Goal: Information Seeking & Learning: Find specific fact

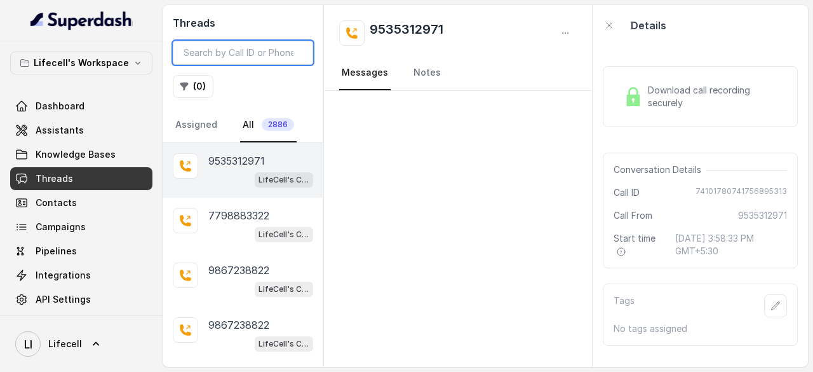
click at [249, 51] on input "search" at bounding box center [243, 53] width 140 height 24
paste input "Re: Reg: Order not reflecting"
type input "Re: Reg: Order not reflecting"
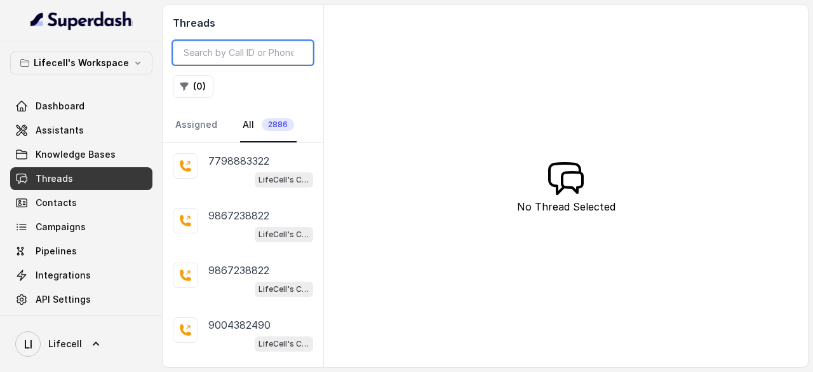
paste input "9325382400"
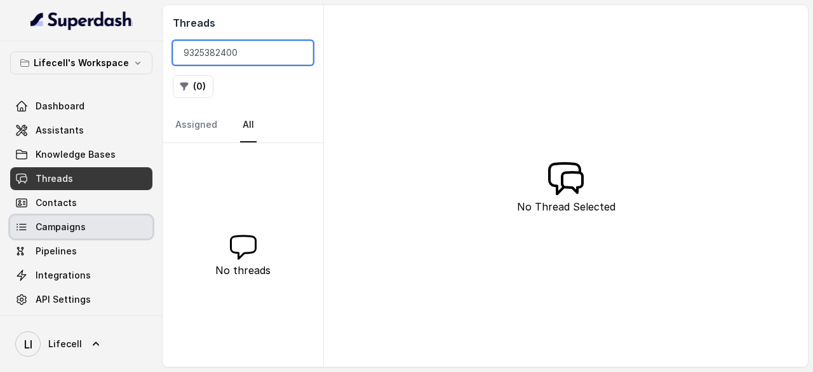
type input "9325382400"
click at [72, 226] on span "Campaigns" at bounding box center [61, 226] width 50 height 13
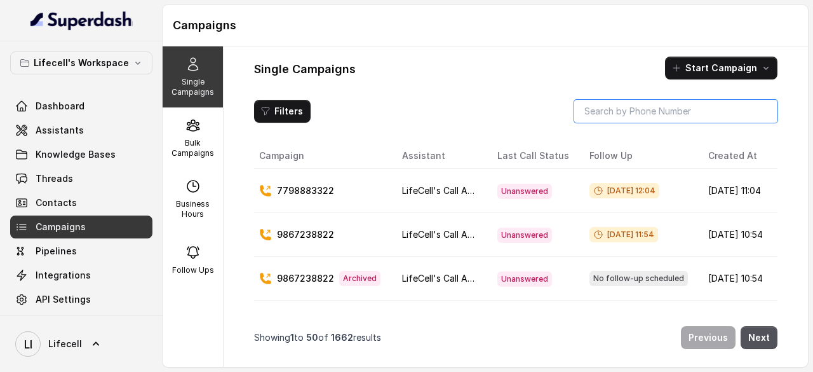
click at [668, 111] on input "search" at bounding box center [675, 111] width 203 height 23
paste input "9325382400"
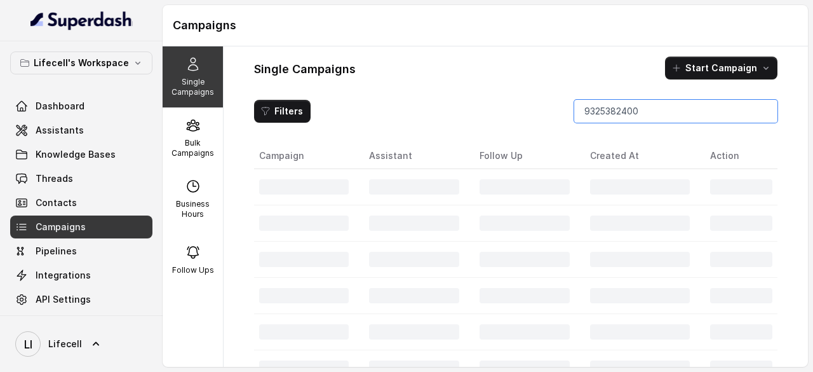
type input "9325382400"
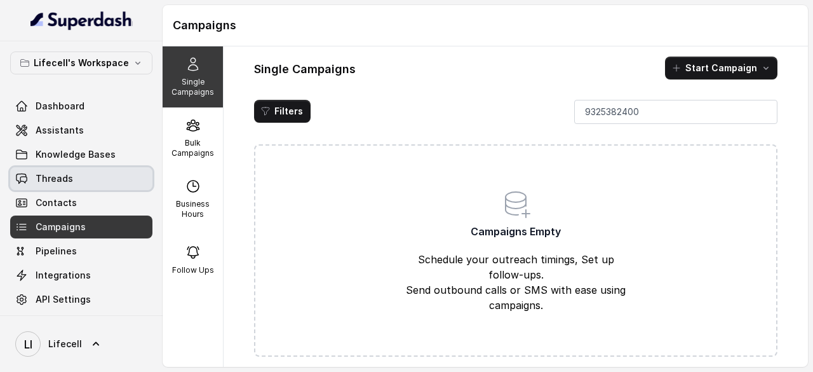
click at [64, 177] on span "Threads" at bounding box center [54, 178] width 37 height 13
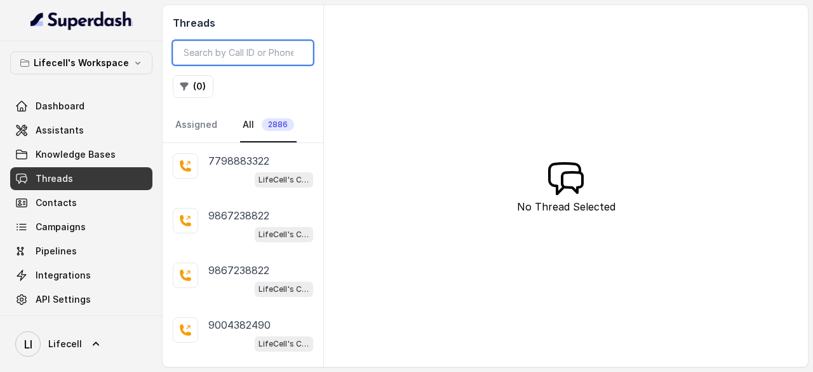
click at [240, 53] on input "search" at bounding box center [243, 53] width 140 height 24
paste input "9070909965"
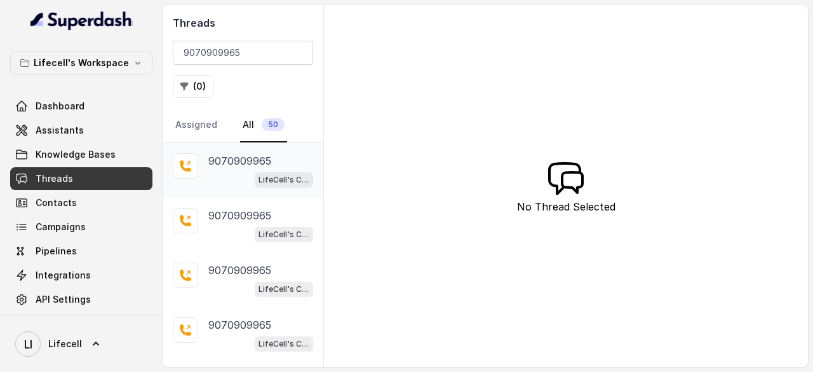
click at [217, 163] on p "9070909965" at bounding box center [239, 160] width 63 height 15
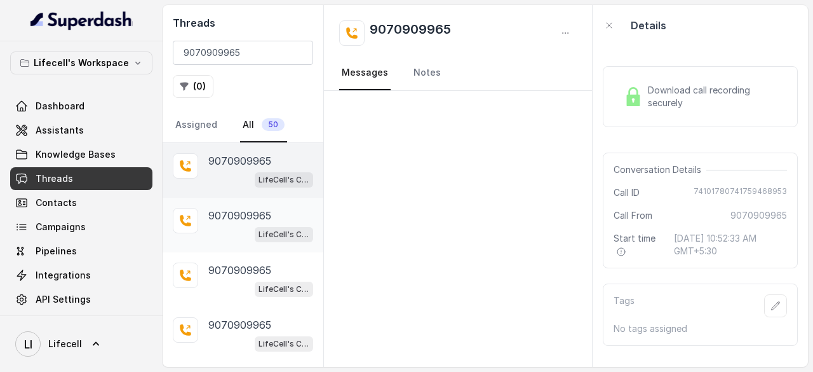
click at [222, 215] on p "9070909965" at bounding box center [239, 215] width 63 height 15
click at [238, 171] on div "LifeCell's Call Assistant" at bounding box center [260, 179] width 105 height 17
click at [217, 220] on p "9070909965" at bounding box center [239, 215] width 63 height 15
click at [224, 168] on div "[PHONE_NUMBER] LifeCell's Call Assistant" at bounding box center [260, 170] width 105 height 34
click at [221, 275] on p "9070909965" at bounding box center [239, 269] width 63 height 15
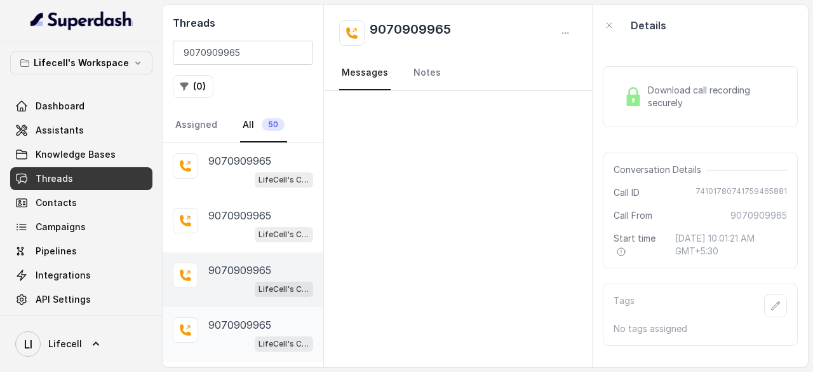
click at [218, 332] on div "[PHONE_NUMBER] LifeCell's Call Assistant" at bounding box center [260, 334] width 105 height 34
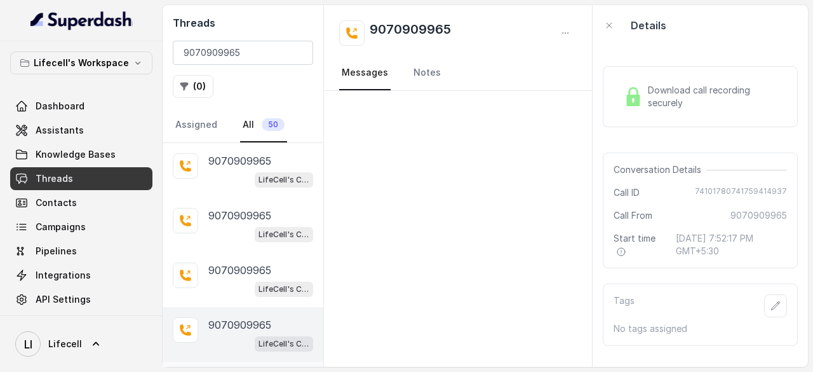
scroll to position [127, 0]
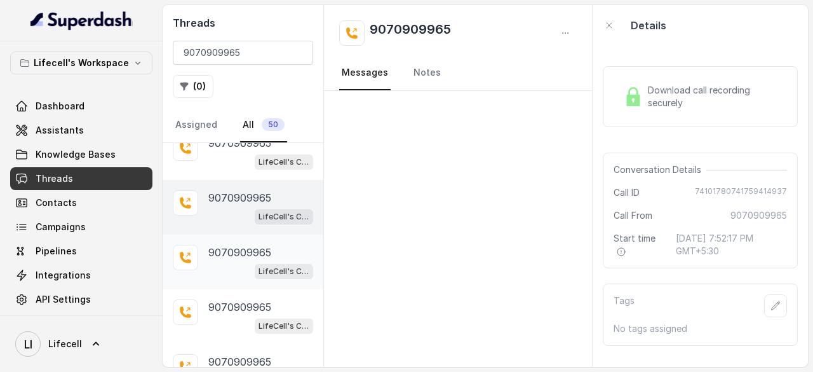
click at [221, 267] on div "LifeCell's Call Assistant" at bounding box center [260, 270] width 105 height 17
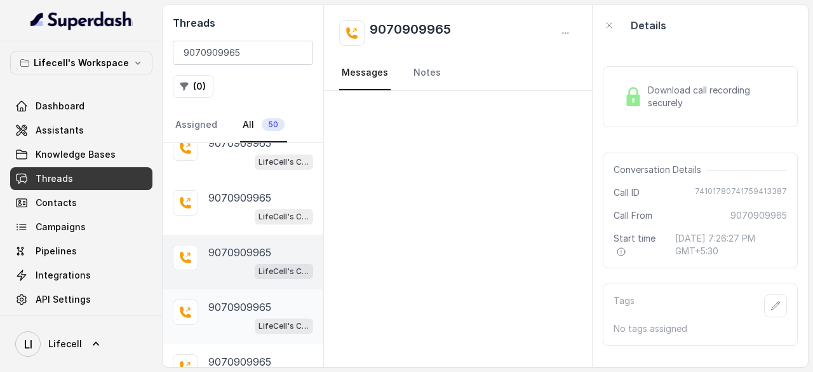
click at [219, 331] on div "[PHONE_NUMBER] LifeCell's Call Assistant" at bounding box center [243, 316] width 161 height 55
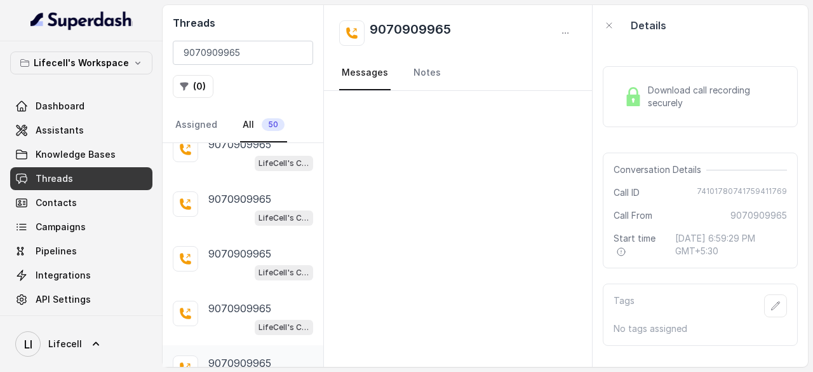
scroll to position [572, 0]
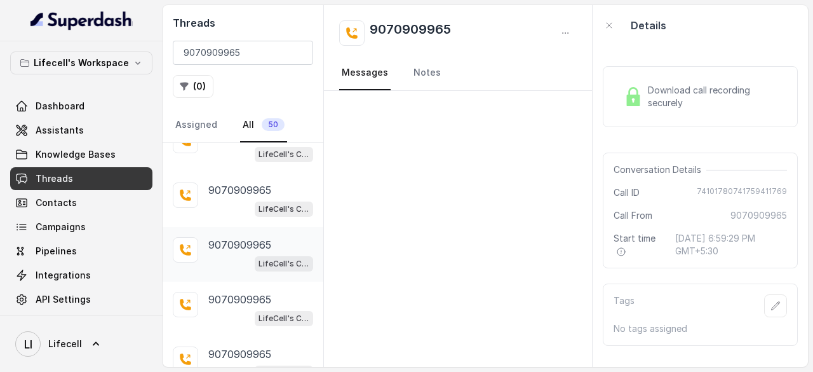
click at [229, 255] on div "LifeCell's Call Assistant" at bounding box center [260, 263] width 105 height 17
click at [224, 185] on p "9070909965" at bounding box center [239, 189] width 63 height 15
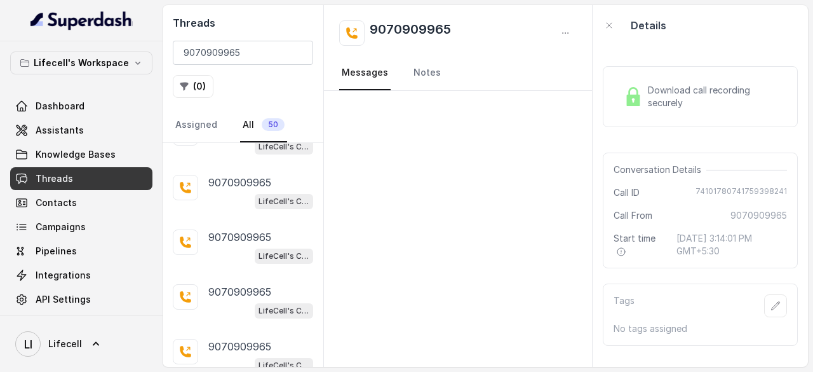
scroll to position [1080, 0]
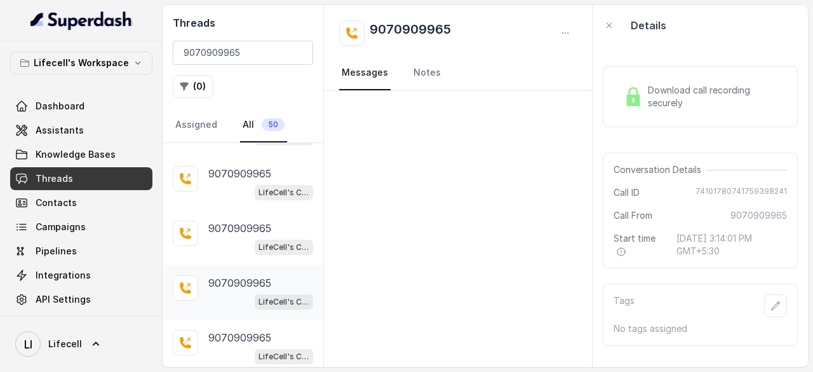
click at [231, 275] on p "9070909965" at bounding box center [239, 282] width 63 height 15
click at [224, 335] on div "[PHONE_NUMBER] LifeCell's Call Assistant" at bounding box center [260, 347] width 105 height 34
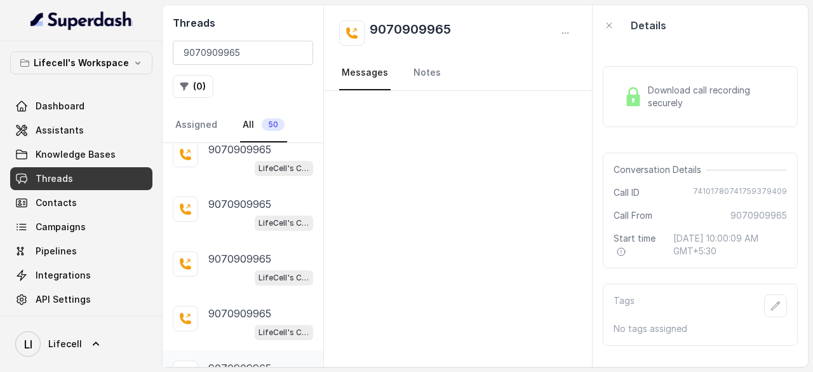
scroll to position [2486, 0]
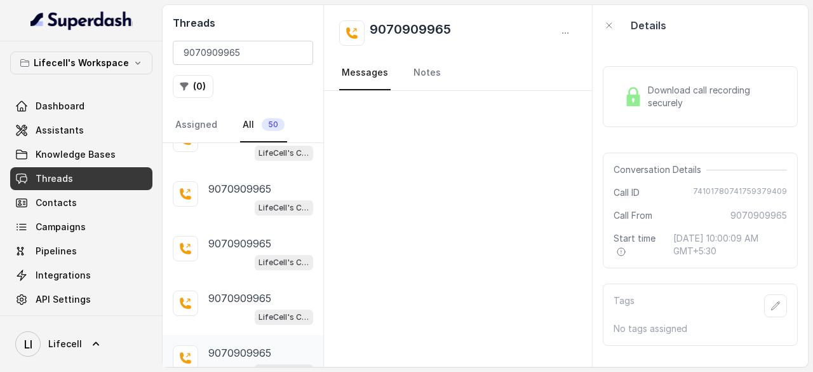
click at [216, 345] on div "[PHONE_NUMBER] LifeCell's Call Assistant" at bounding box center [260, 362] width 105 height 34
click at [219, 56] on input "9070909965" at bounding box center [243, 53] width 140 height 24
paste input "855582690"
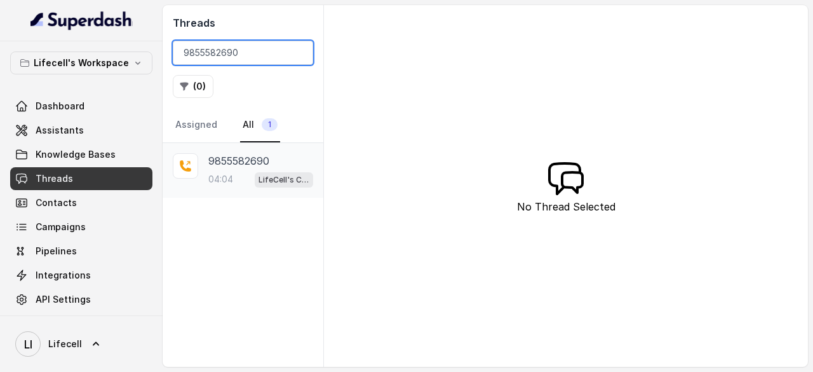
type input "9855582690"
click at [220, 166] on p "9855582690" at bounding box center [238, 160] width 61 height 15
